Goal: Transaction & Acquisition: Obtain resource

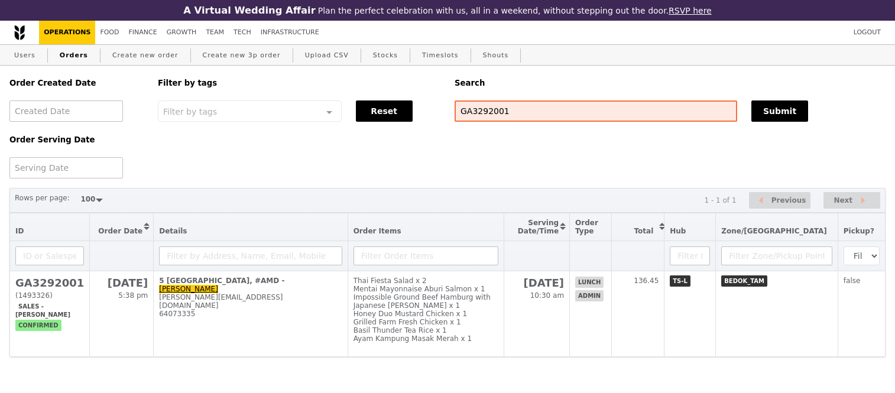
select select "100"
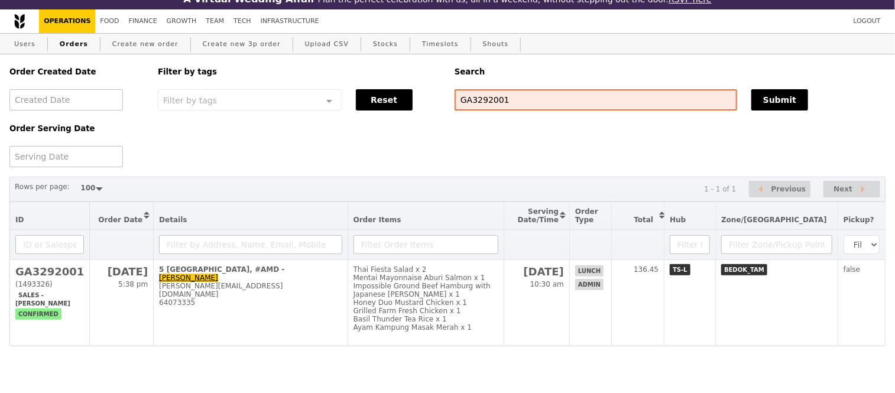
click at [362, 119] on div "Order Created Date Order Serving Date Filter by tags Filter by tags Meal_Plan W…" at bounding box center [447, 110] width 890 height 113
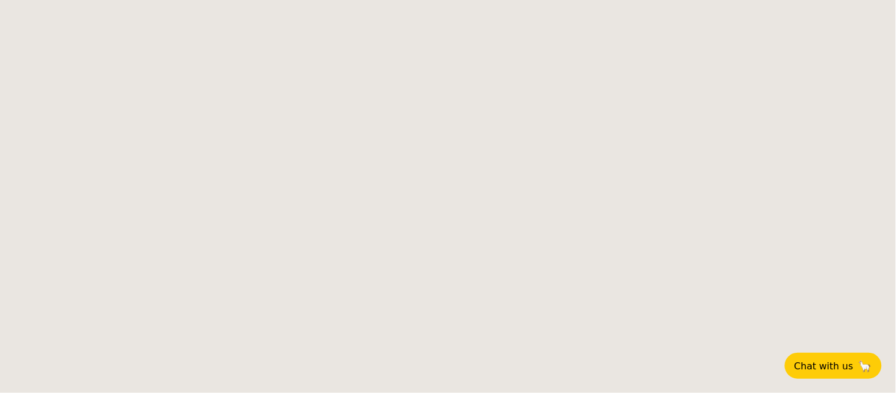
select select
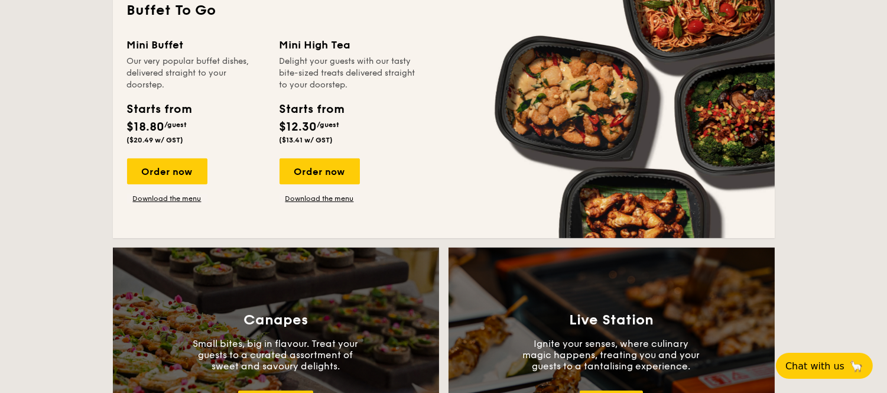
scroll to position [847, 0]
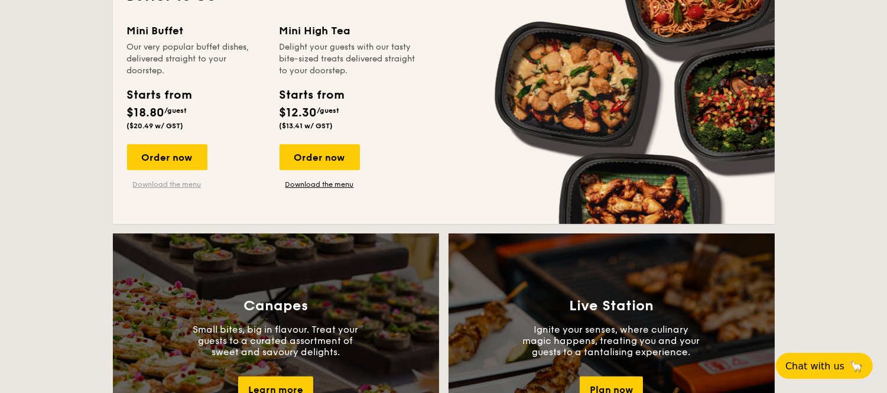
click at [176, 183] on link "Download the menu" at bounding box center [167, 184] width 80 height 9
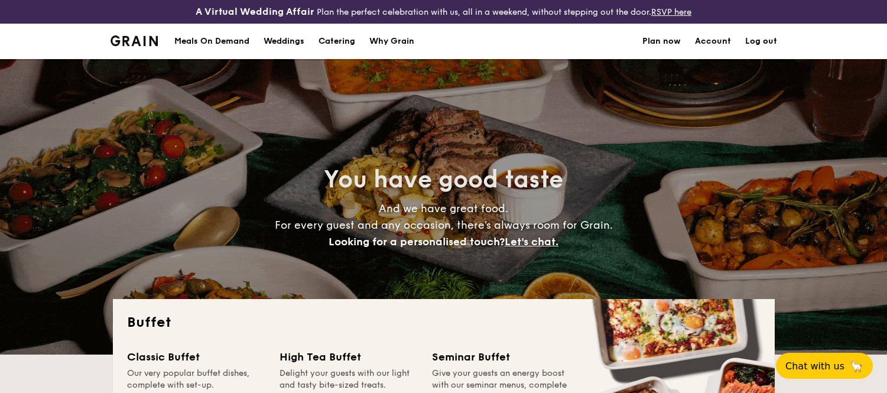
select select
